Goal: Information Seeking & Learning: Learn about a topic

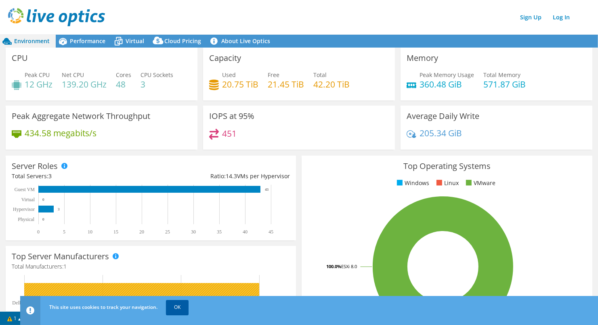
click at [173, 309] on link "OK" at bounding box center [177, 307] width 23 height 15
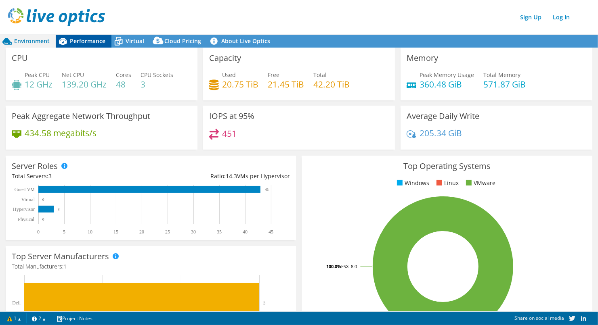
click at [90, 39] on span "Performance" at bounding box center [88, 41] width 36 height 8
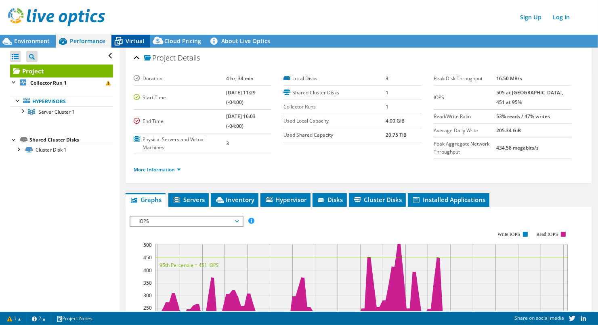
click at [133, 41] on span "Virtual" at bounding box center [135, 41] width 19 height 8
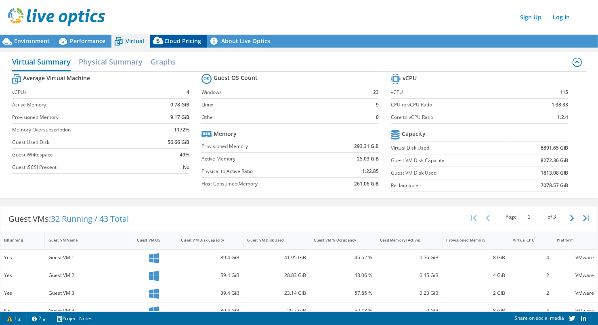
click at [175, 41] on span "Cloud Pricing" at bounding box center [182, 41] width 37 height 8
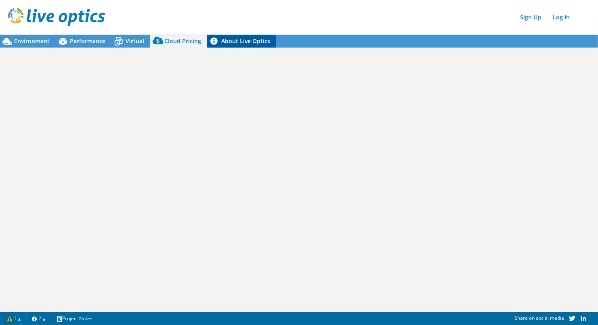
click at [238, 43] on link "About Live Optics" at bounding box center [241, 41] width 69 height 13
click at [86, 39] on span "Performance" at bounding box center [88, 41] width 36 height 8
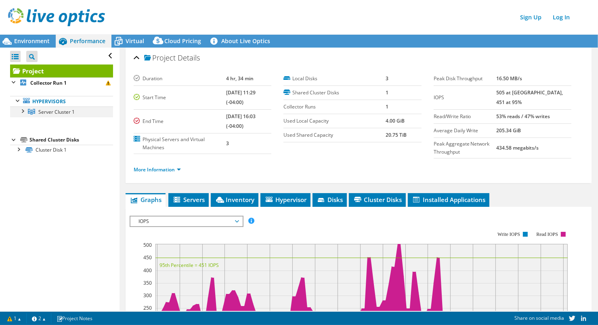
click at [23, 109] on div at bounding box center [22, 111] width 8 height 8
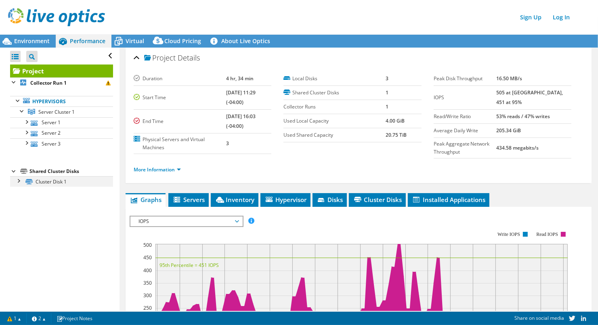
click at [19, 182] on div at bounding box center [18, 180] width 8 height 8
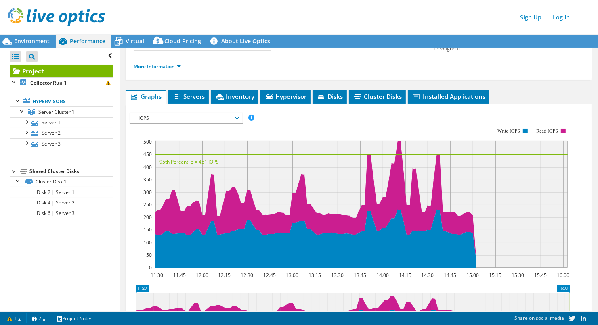
scroll to position [121, 0]
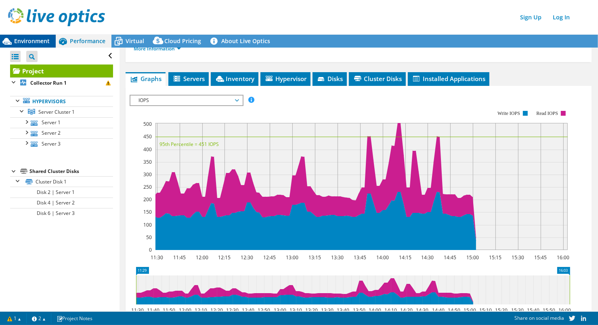
click at [19, 42] on span "Environment" at bounding box center [32, 41] width 36 height 8
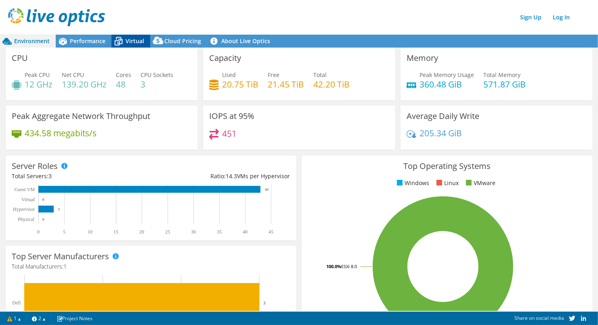
click at [131, 41] on span "Virtual" at bounding box center [135, 41] width 19 height 8
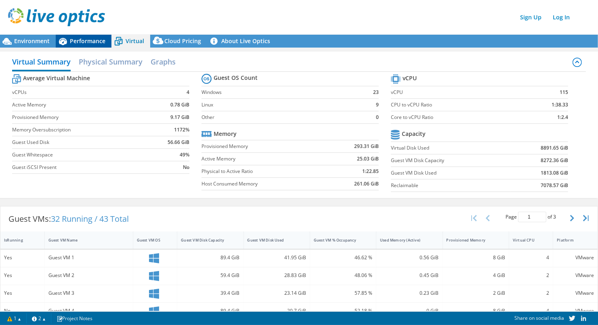
click at [78, 38] on span "Performance" at bounding box center [88, 41] width 36 height 8
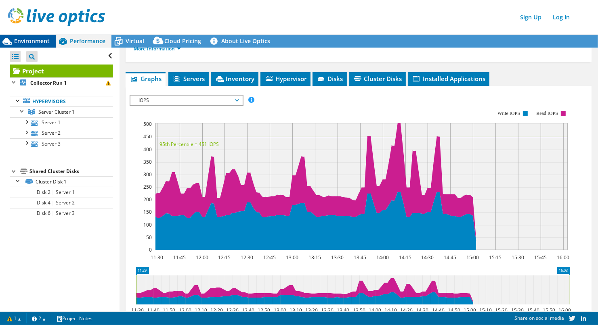
click at [36, 39] on span "Environment" at bounding box center [32, 41] width 36 height 8
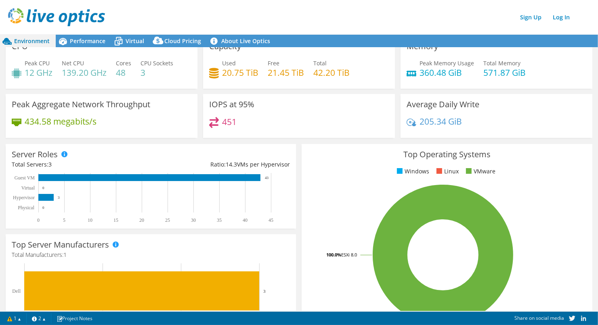
scroll to position [0, 0]
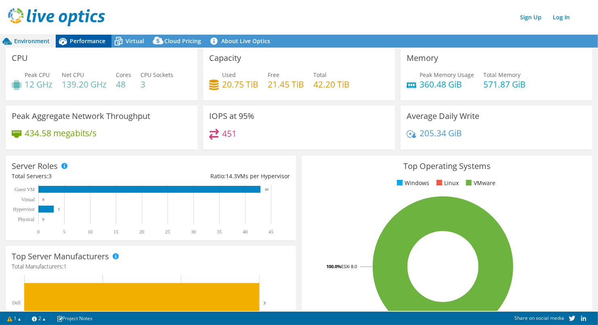
click at [75, 44] on span "Performance" at bounding box center [88, 41] width 36 height 8
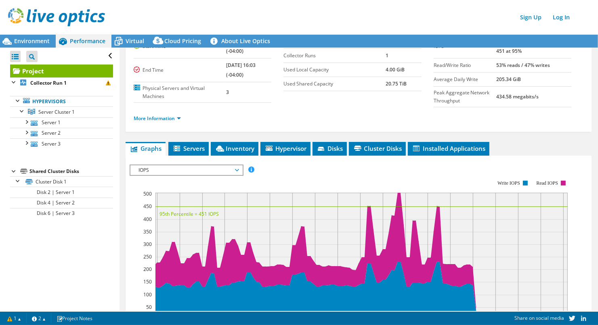
scroll to position [27, 0]
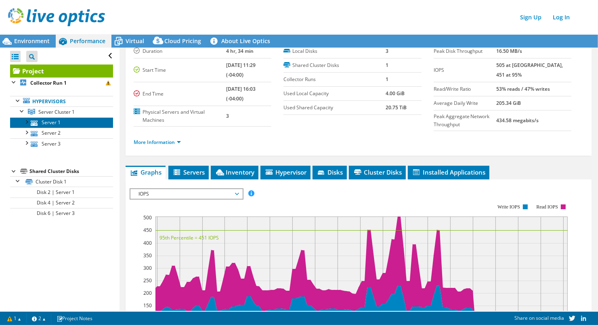
click at [56, 119] on link "Server 1" at bounding box center [61, 122] width 103 height 10
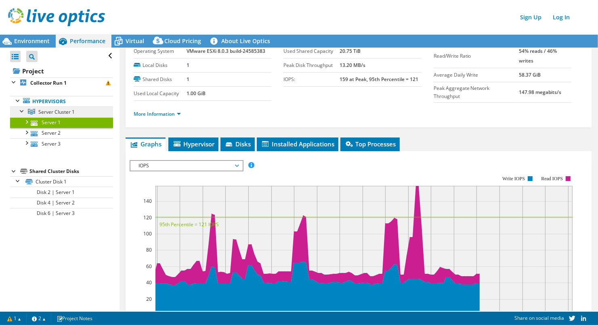
click at [54, 111] on span "Server Cluster 1" at bounding box center [56, 112] width 36 height 7
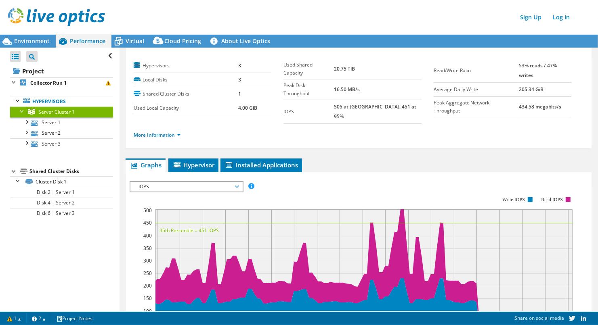
scroll to position [0, 0]
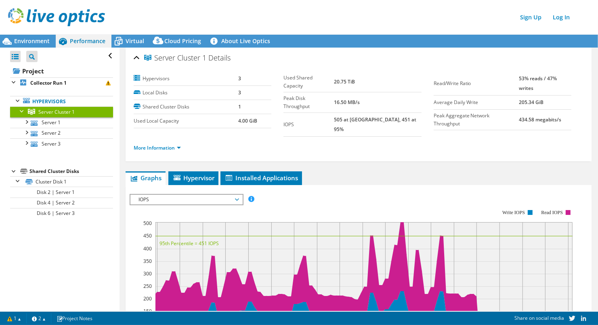
click at [92, 40] on span "Performance" at bounding box center [88, 41] width 36 height 8
click at [18, 40] on span "Environment" at bounding box center [32, 41] width 36 height 8
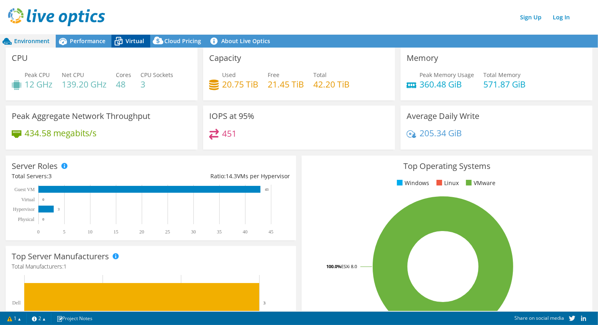
click at [130, 43] on span "Virtual" at bounding box center [135, 41] width 19 height 8
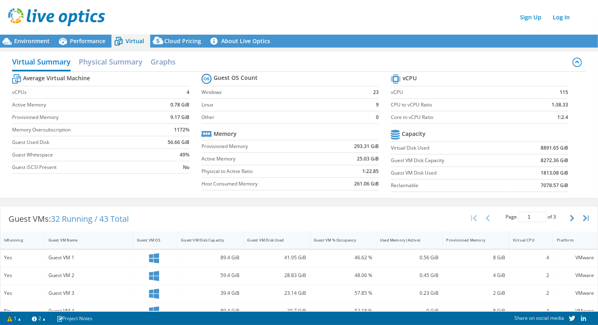
scroll to position [40, 0]
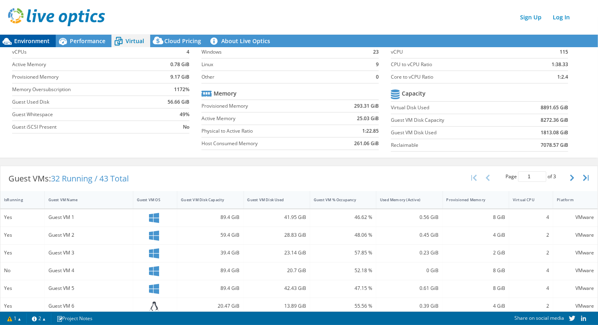
click at [17, 39] on span "Environment" at bounding box center [32, 41] width 36 height 8
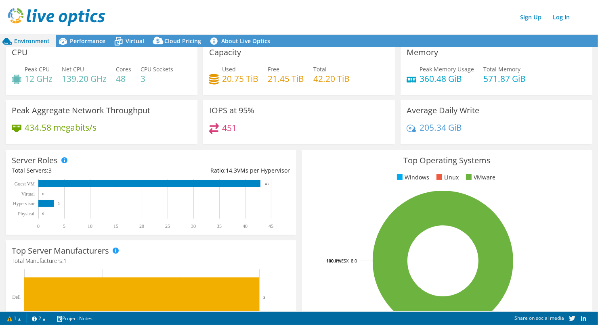
scroll to position [0, 0]
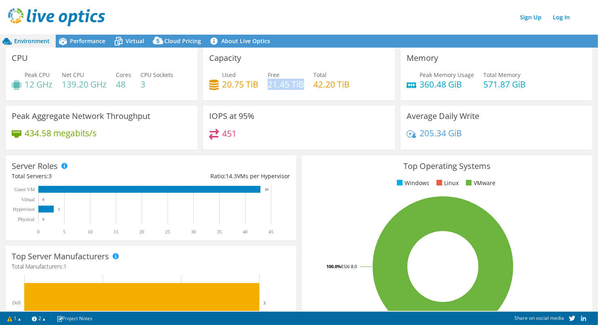
drag, startPoint x: 301, startPoint y: 83, endPoint x: 266, endPoint y: 86, distance: 34.9
click at [268, 86] on h4 "21.45 TiB" at bounding box center [286, 84] width 36 height 9
drag, startPoint x: 266, startPoint y: 86, endPoint x: 313, endPoint y: 84, distance: 46.9
click at [313, 84] on h4 "42.20 TiB" at bounding box center [331, 84] width 36 height 9
click at [71, 40] on span "Performance" at bounding box center [88, 41] width 36 height 8
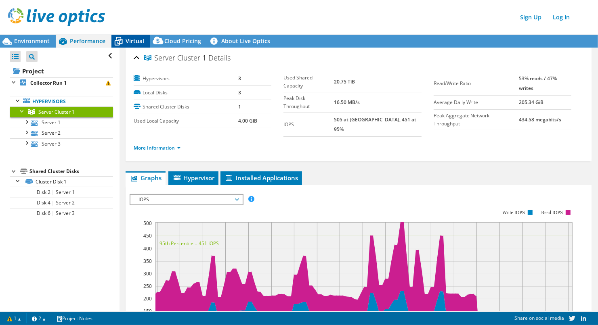
click at [131, 43] on span "Virtual" at bounding box center [135, 41] width 19 height 8
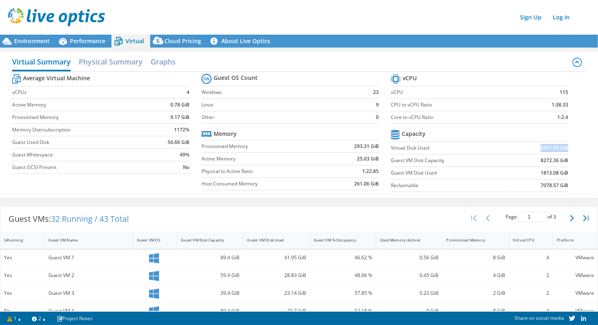
drag, startPoint x: 529, startPoint y: 145, endPoint x: 561, endPoint y: 147, distance: 32.0
click at [561, 147] on td "8891.65 GiB" at bounding box center [539, 148] width 57 height 13
click at [557, 146] on b "8891.65 GiB" at bounding box center [553, 148] width 27 height 8
